Goal: Navigation & Orientation: Find specific page/section

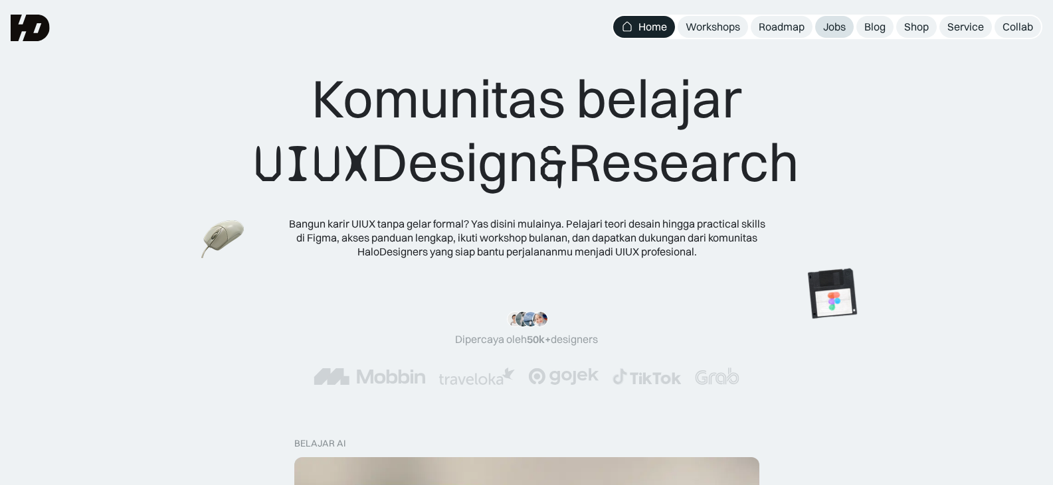
click at [841, 31] on div "Jobs" at bounding box center [834, 27] width 23 height 14
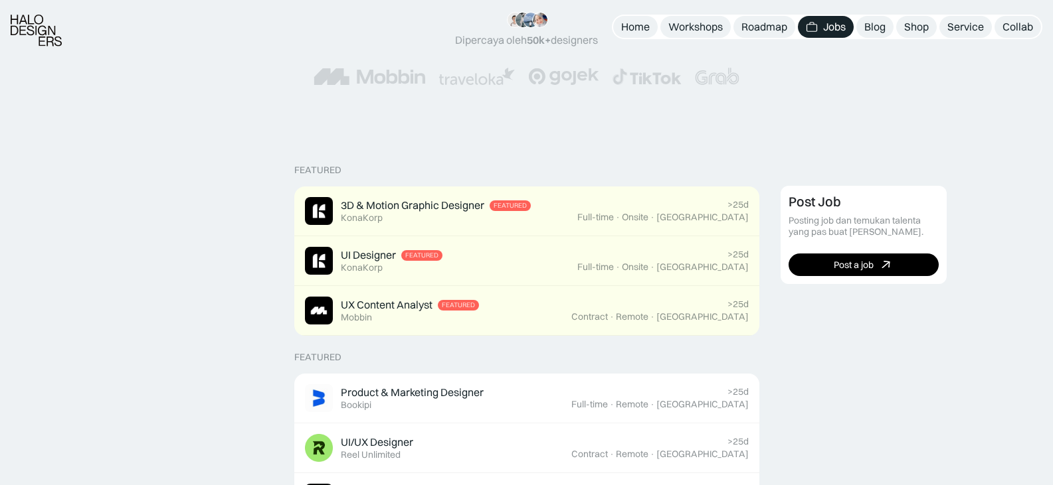
scroll to position [199, 0]
